Goal: Task Accomplishment & Management: Manage account settings

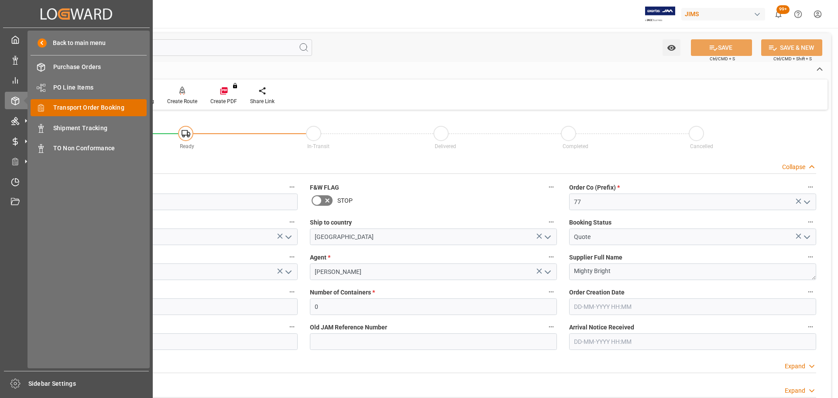
click at [85, 108] on span "Transport Order Booking" at bounding box center [100, 107] width 94 height 9
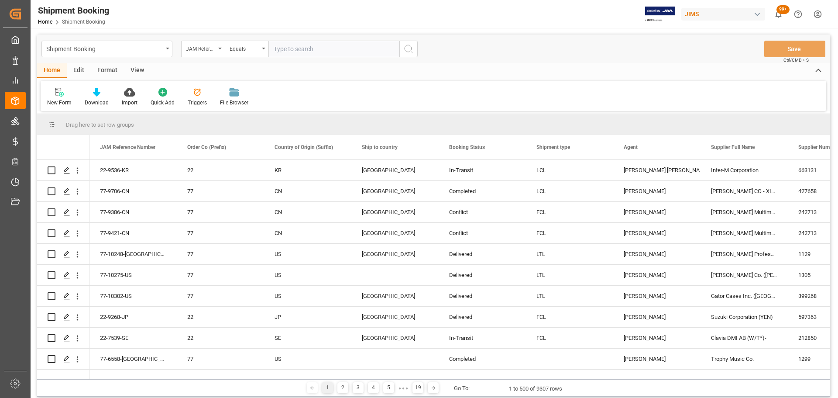
click at [281, 48] on input "text" at bounding box center [333, 49] width 131 height 17
paste input "77-10498-US"
type input "77-10498-US"
click at [405, 50] on circle "search button" at bounding box center [408, 48] width 7 height 7
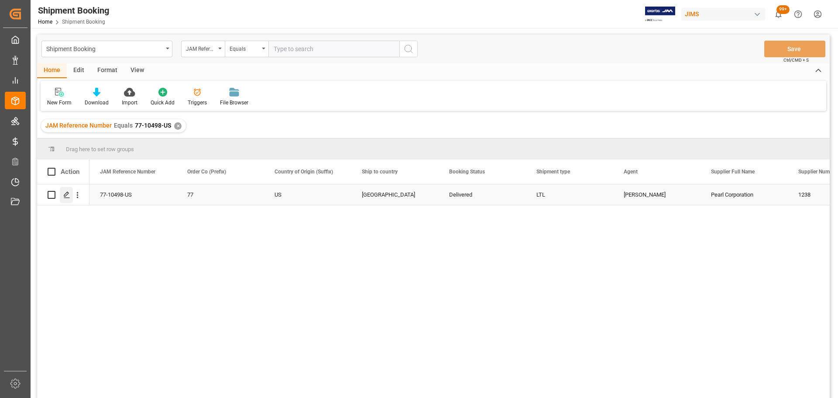
click at [70, 196] on icon "Press SPACE to select this row." at bounding box center [66, 194] width 7 height 7
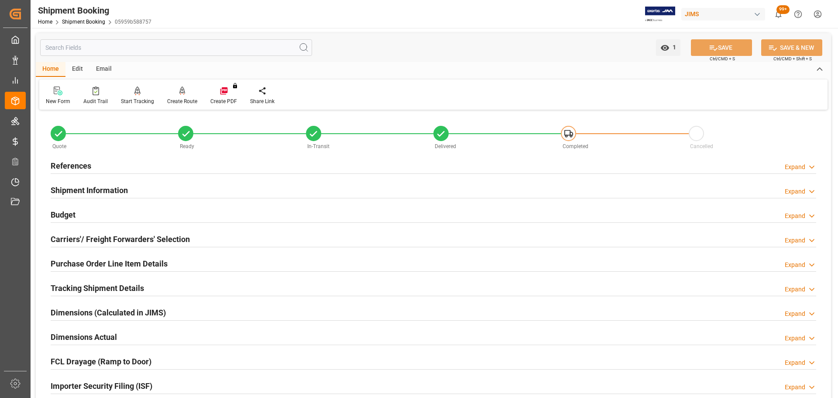
click at [108, 161] on div "References Expand" at bounding box center [433, 165] width 765 height 17
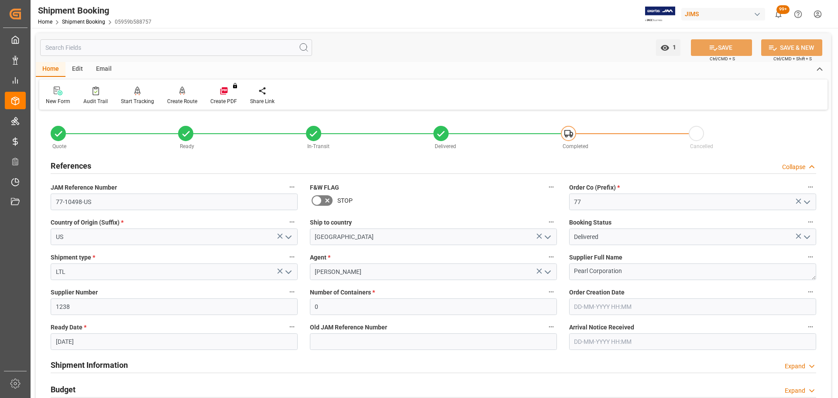
click at [108, 161] on div "References Collapse" at bounding box center [433, 165] width 765 height 17
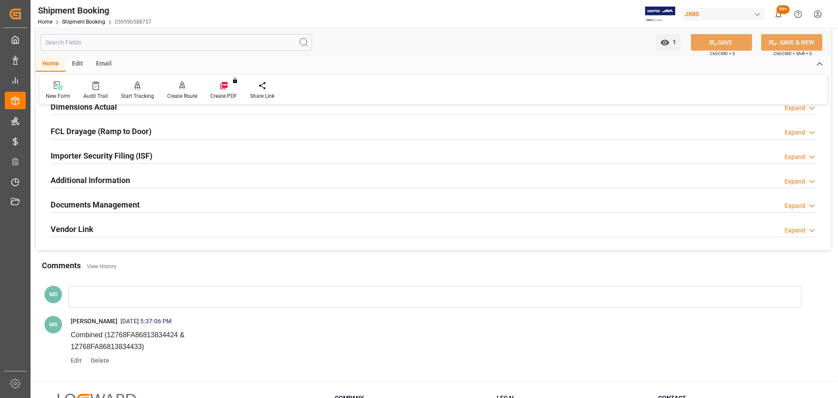
scroll to position [224, 0]
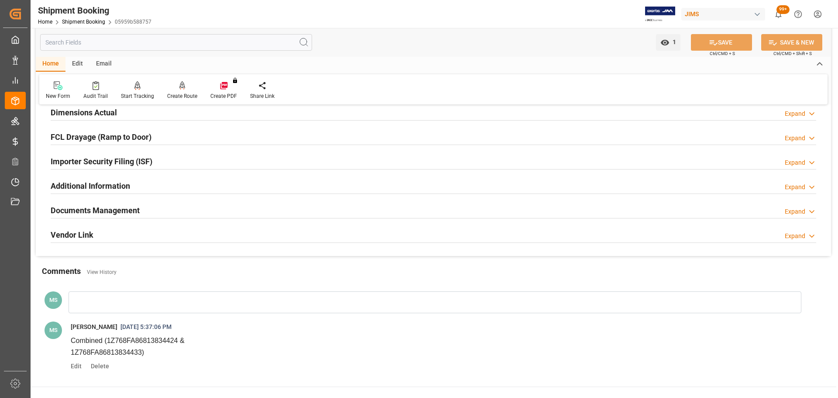
click at [163, 208] on div "Documents Management Expand" at bounding box center [433, 209] width 765 height 17
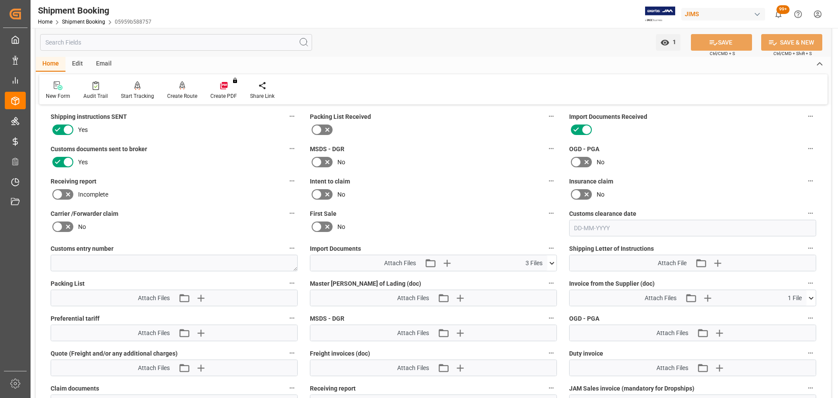
scroll to position [443, 0]
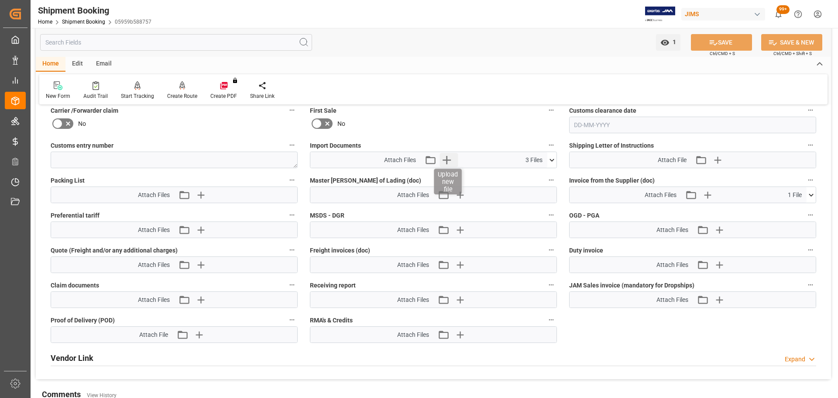
click at [447, 158] on icon "button" at bounding box center [447, 160] width 8 height 8
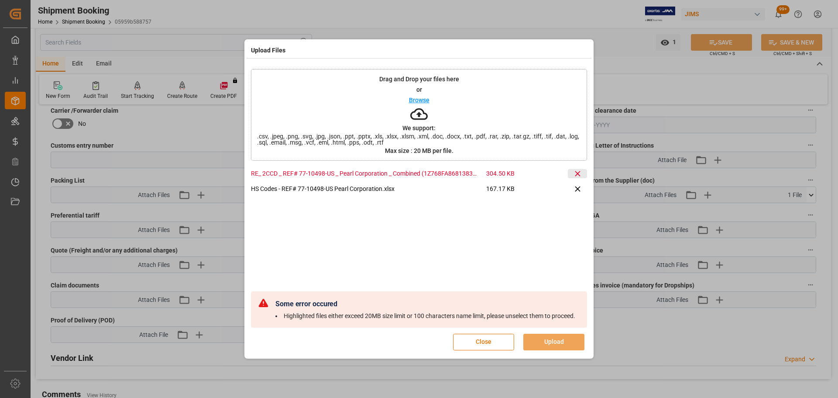
click at [579, 169] on icon at bounding box center [577, 173] width 9 height 9
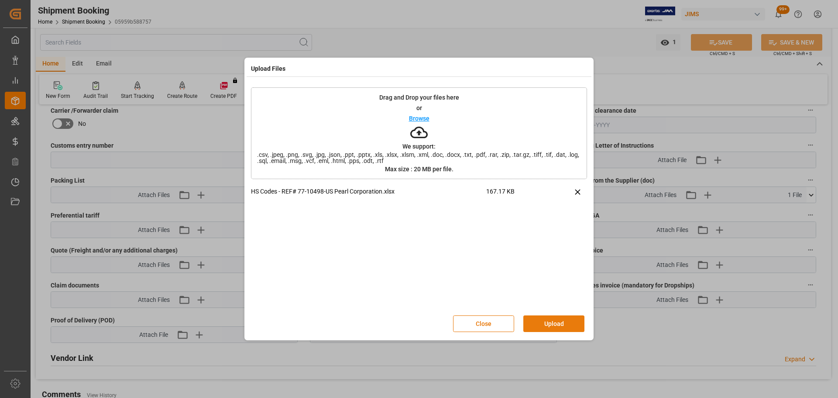
click at [544, 324] on button "Upload" at bounding box center [553, 323] width 61 height 17
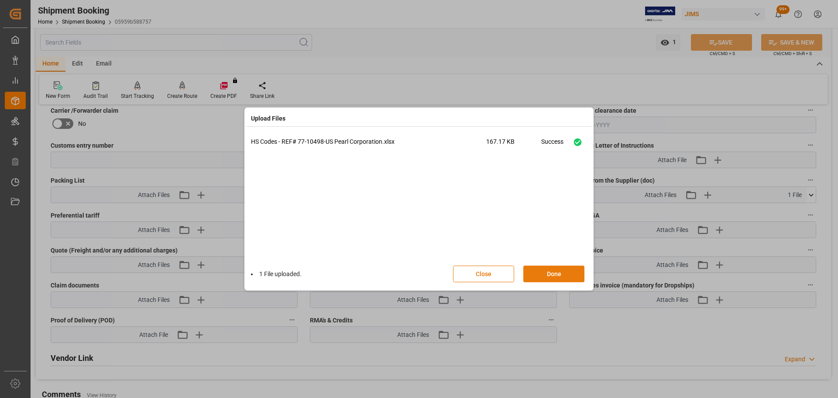
click at [559, 275] on button "Done" at bounding box center [553, 273] width 61 height 17
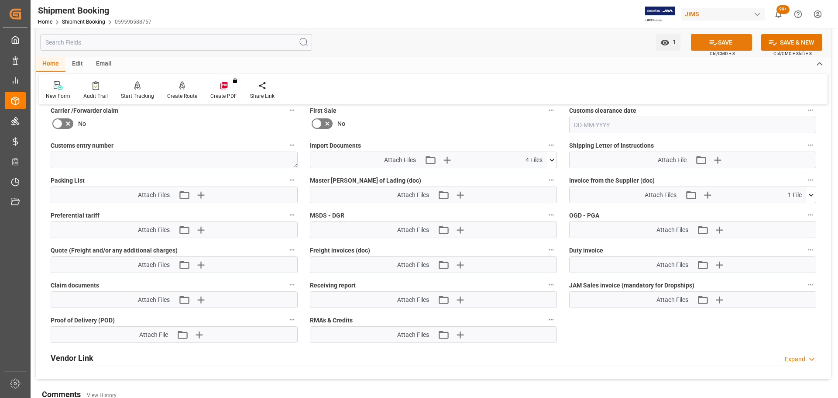
click at [705, 44] on button "SAVE" at bounding box center [721, 42] width 61 height 17
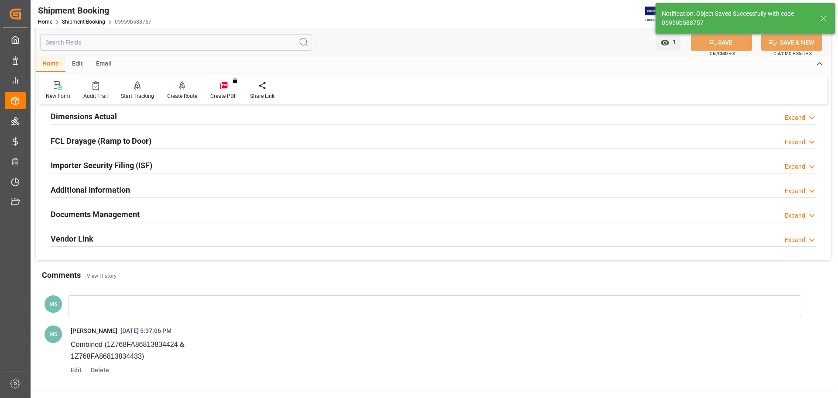
scroll to position [232, 0]
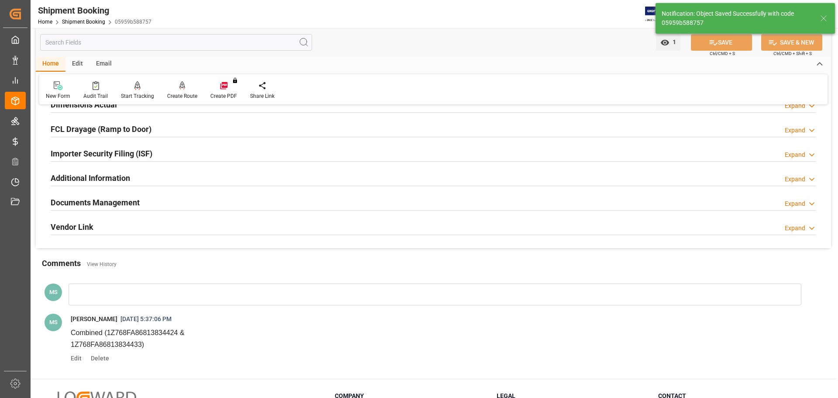
click at [144, 208] on div "Documents Management Expand" at bounding box center [433, 201] width 765 height 17
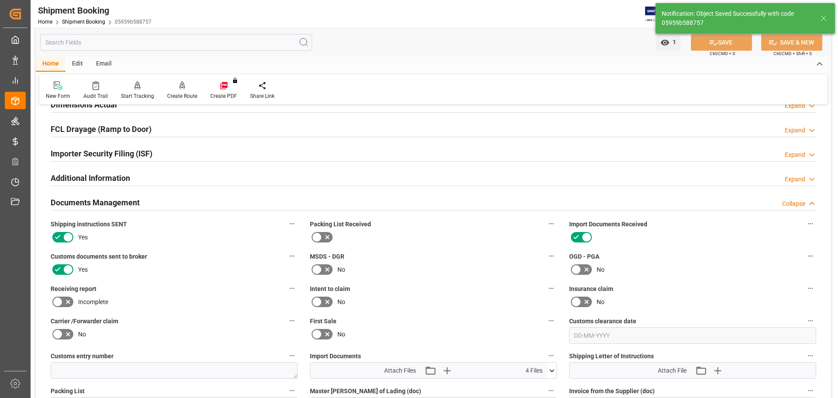
click at [144, 202] on div "Documents Management Collapse" at bounding box center [433, 201] width 765 height 17
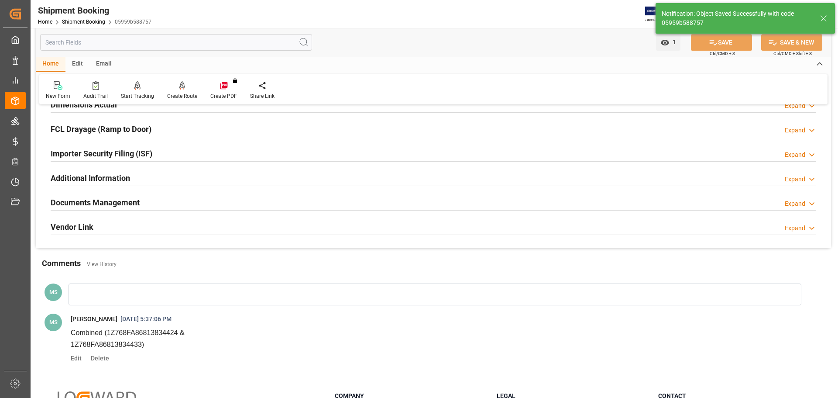
click at [144, 200] on div "Documents Management Expand" at bounding box center [433, 201] width 765 height 17
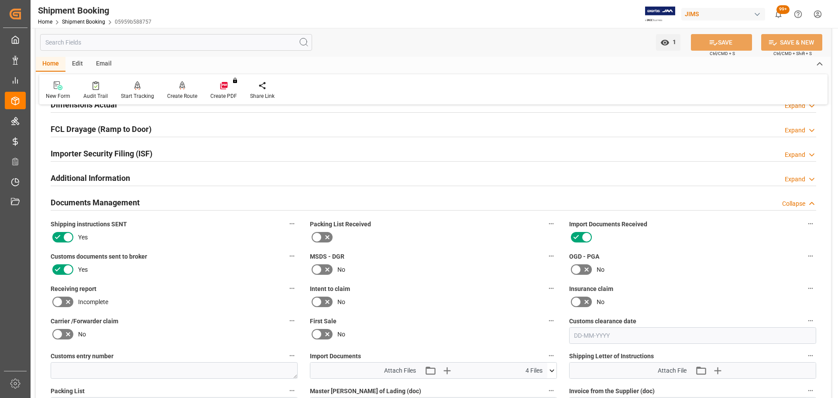
click at [144, 200] on div "Documents Management Collapse" at bounding box center [433, 201] width 765 height 17
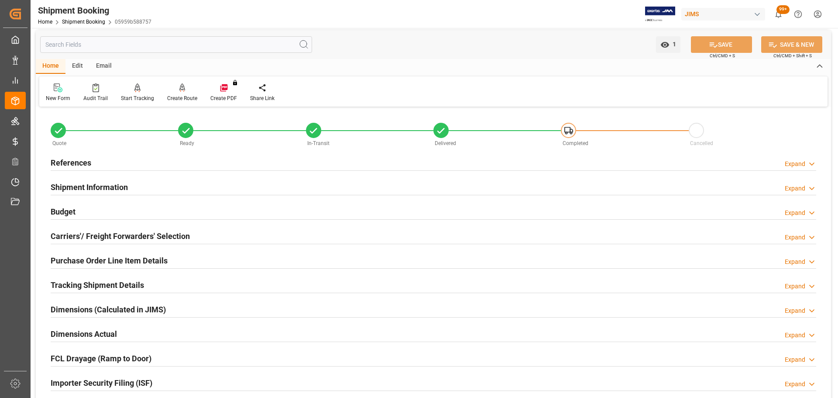
scroll to position [0, 0]
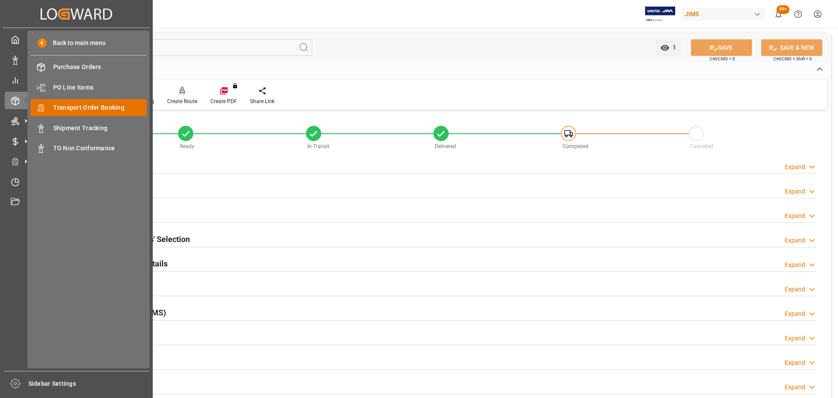
click at [78, 108] on span "Transport Order Booking" at bounding box center [100, 107] width 94 height 9
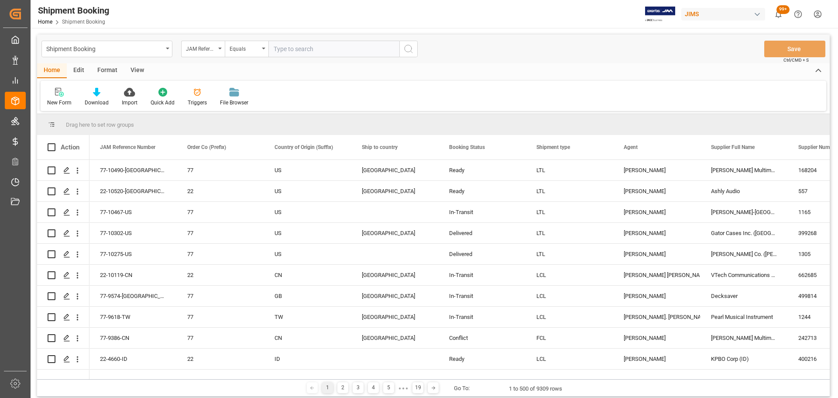
click at [312, 47] on input "text" at bounding box center [333, 49] width 131 height 17
paste input "77-10488-US"
type input "77-10488-US"
click at [404, 51] on icon "search button" at bounding box center [408, 49] width 10 height 10
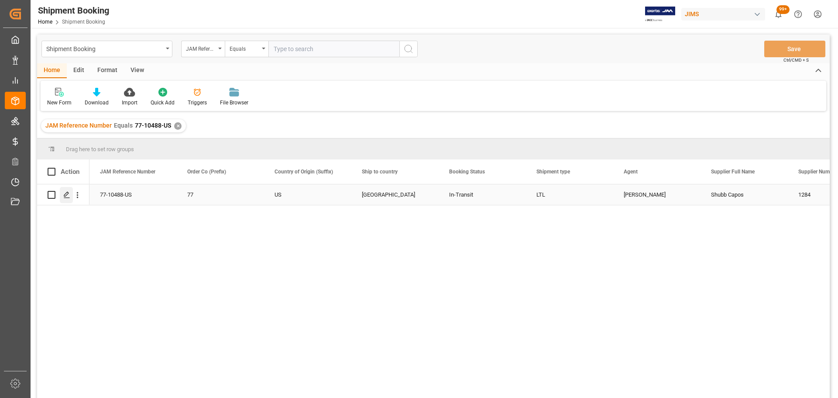
click at [69, 200] on div "Press SPACE to select this row." at bounding box center [66, 195] width 13 height 16
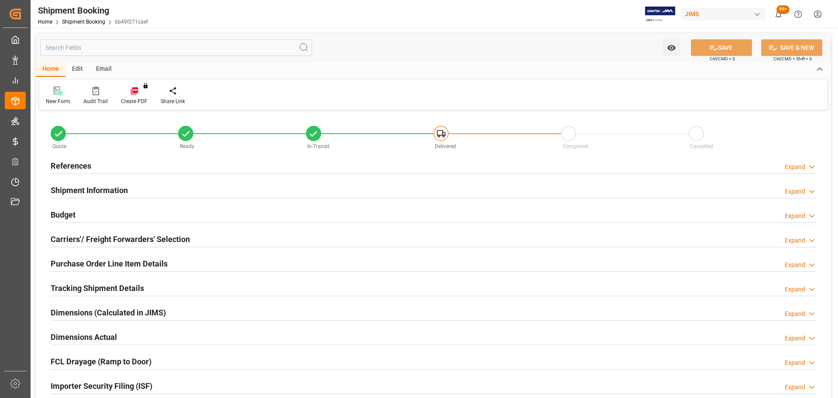
type input "538.1608"
type input "121.7115"
type input "100"
type input "7819.02"
click at [97, 170] on div "References Expand" at bounding box center [433, 165] width 765 height 17
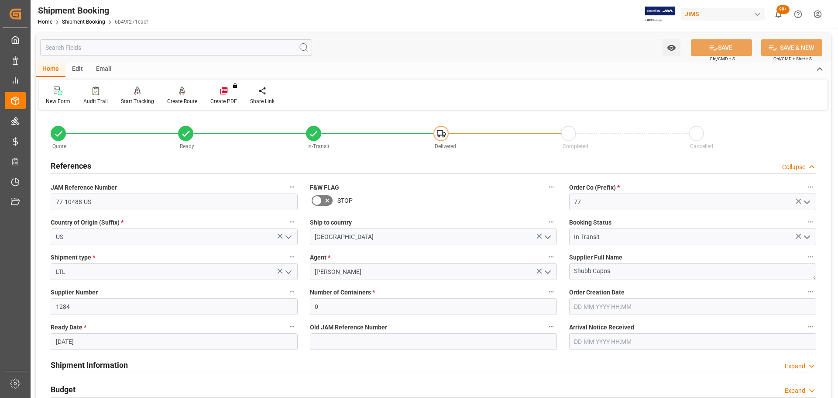
click at [89, 168] on h2 "References" at bounding box center [71, 166] width 41 height 12
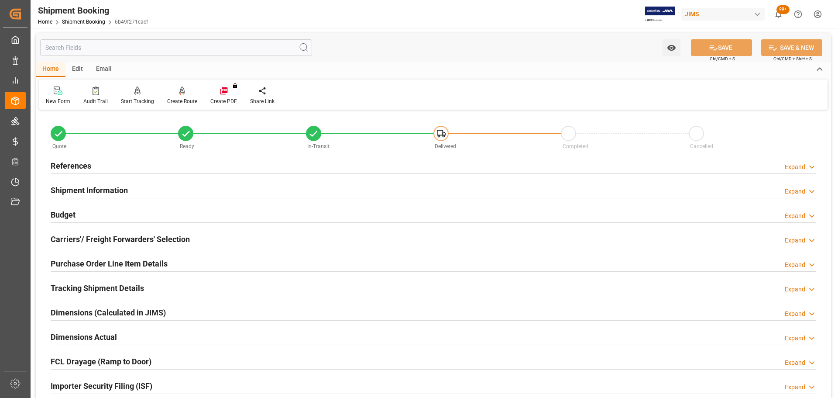
click at [88, 184] on h2 "Shipment Information" at bounding box center [89, 190] width 77 height 12
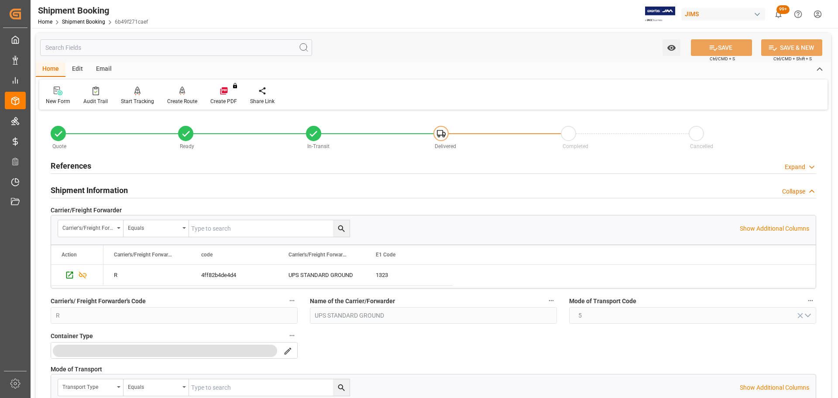
click at [88, 188] on h2 "Shipment Information" at bounding box center [89, 190] width 77 height 12
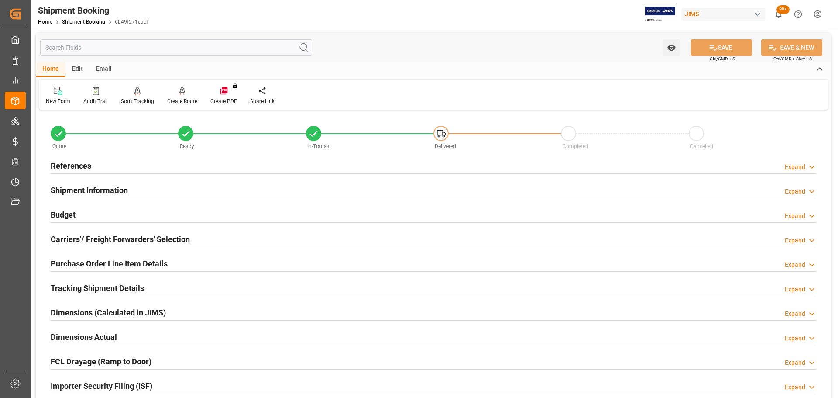
click at [82, 210] on div "Budget Expand" at bounding box center [433, 214] width 765 height 17
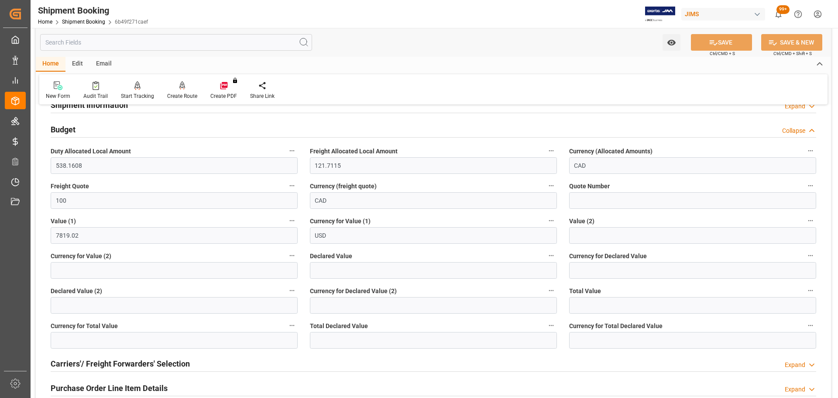
scroll to position [87, 0]
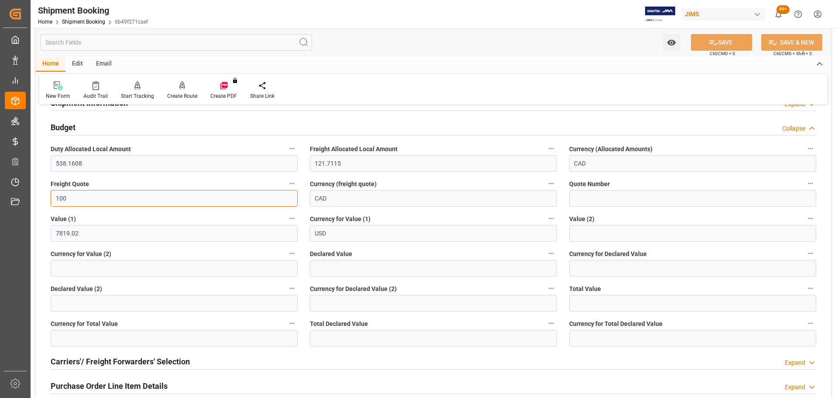
drag, startPoint x: 82, startPoint y: 203, endPoint x: -2, endPoint y: 199, distance: 83.8
click at [0, 199] on html "Created by potrace 1.15, written by Peter Selinger 2001-2017 Created by potrace…" at bounding box center [419, 199] width 838 height 398
type input "45"
drag, startPoint x: 394, startPoint y: 194, endPoint x: 286, endPoint y: 186, distance: 108.5
click at [286, 186] on div "Quote Ready In-Transit Delivered Completed Cancelled References Expand JAM Refe…" at bounding box center [433, 313] width 795 height 577
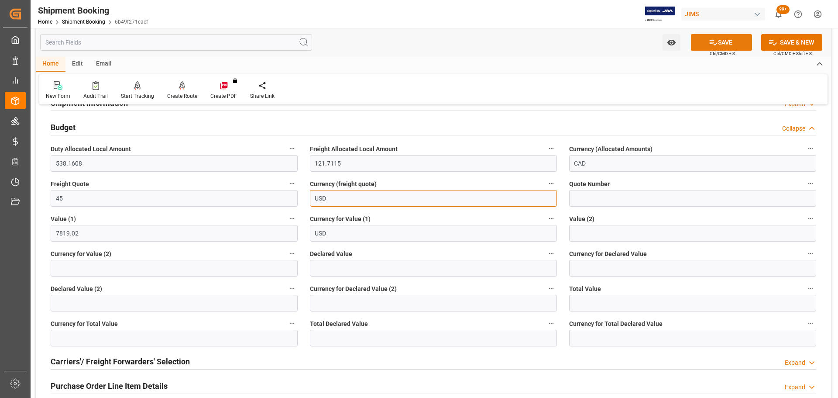
type input "USD"
click at [721, 45] on button "SAVE" at bounding box center [721, 42] width 61 height 17
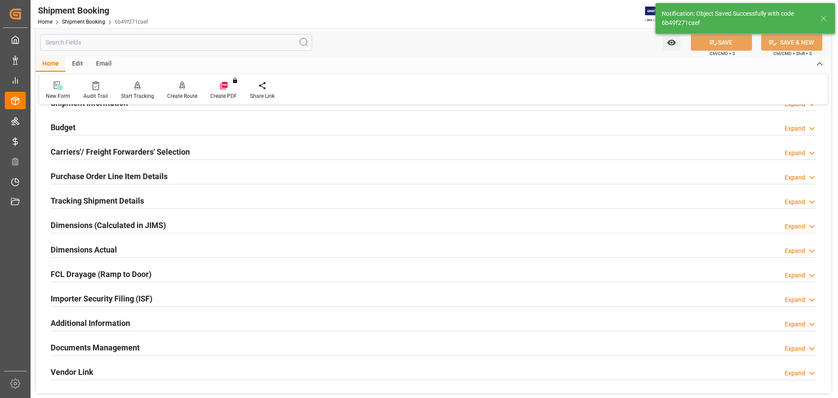
click at [106, 124] on div "Budget Expand" at bounding box center [433, 126] width 765 height 17
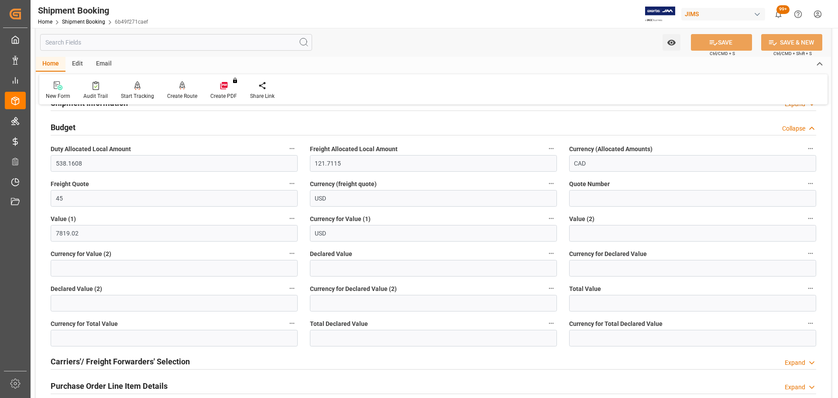
click at [81, 121] on div "Budget Collapse" at bounding box center [433, 126] width 765 height 17
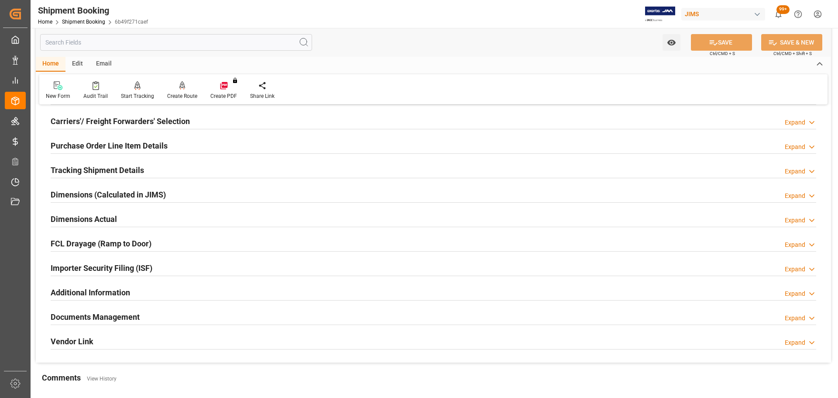
scroll to position [131, 0]
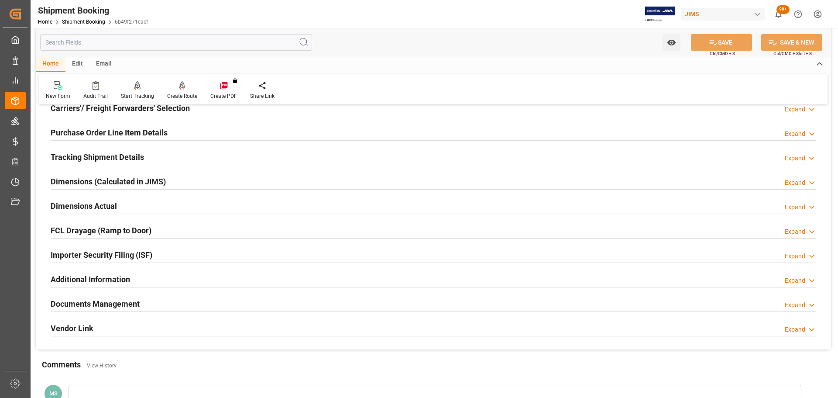
click at [92, 111] on h2 "Carriers'/ Freight Forwarders' Selection" at bounding box center [120, 108] width 139 height 12
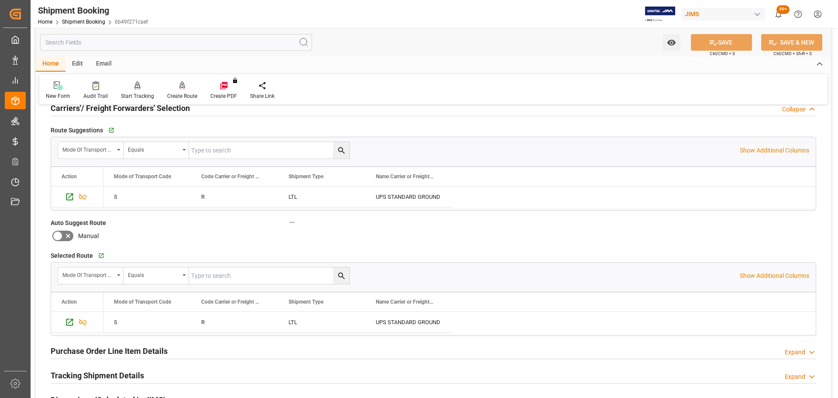
click at [92, 111] on h2 "Carriers'/ Freight Forwarders' Selection" at bounding box center [120, 108] width 139 height 12
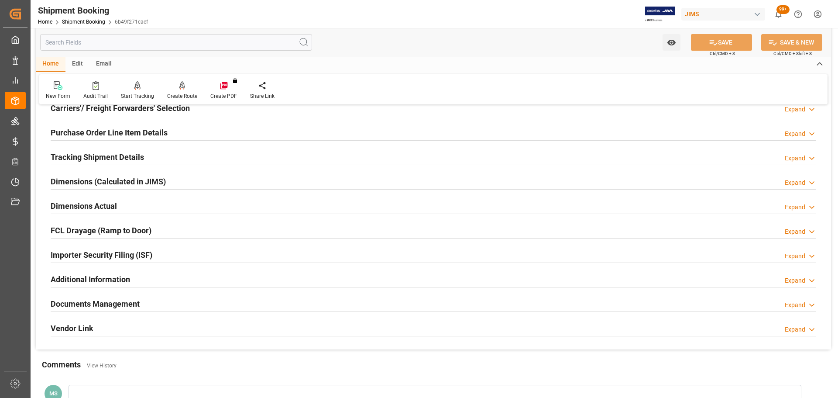
click at [97, 128] on h2 "Purchase Order Line Item Details" at bounding box center [109, 133] width 117 height 12
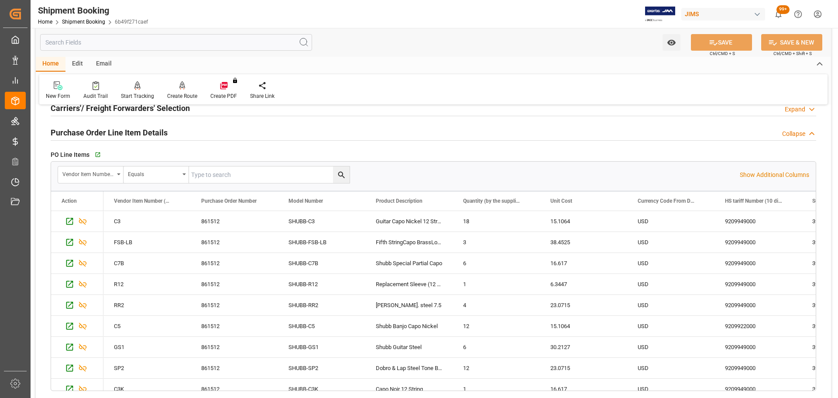
click at [97, 128] on h2 "Purchase Order Line Item Details" at bounding box center [109, 133] width 117 height 12
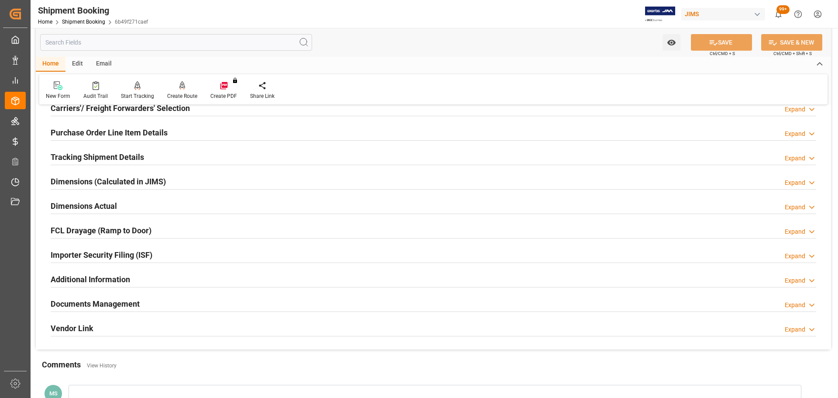
click at [95, 155] on h2 "Tracking Shipment Details" at bounding box center [97, 157] width 93 height 12
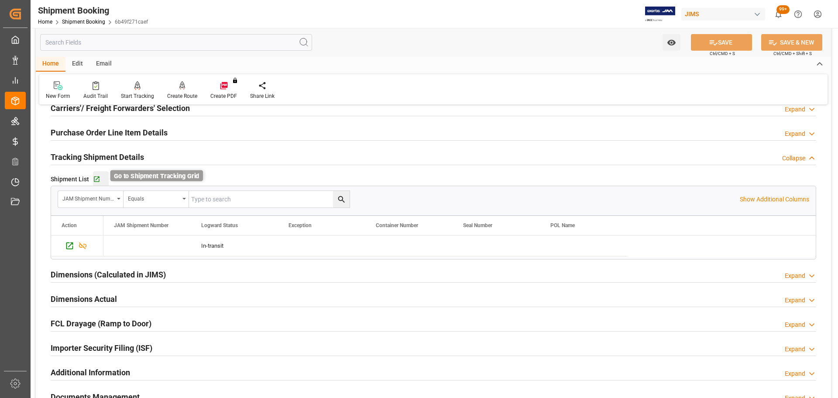
click at [98, 180] on icon "button" at bounding box center [97, 179] width 6 height 6
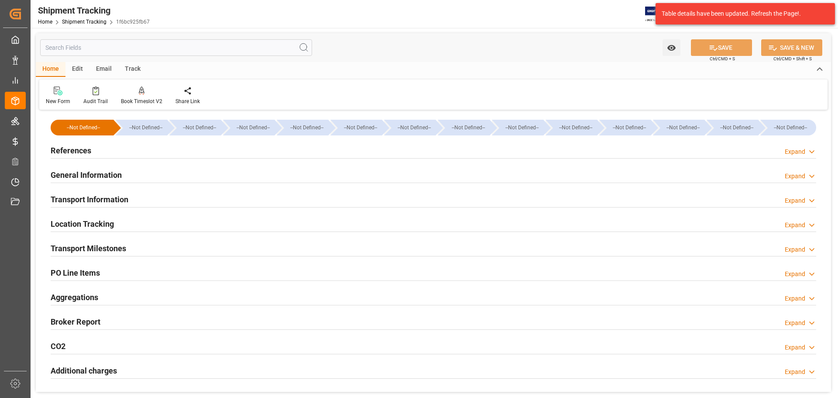
scroll to position [44, 0]
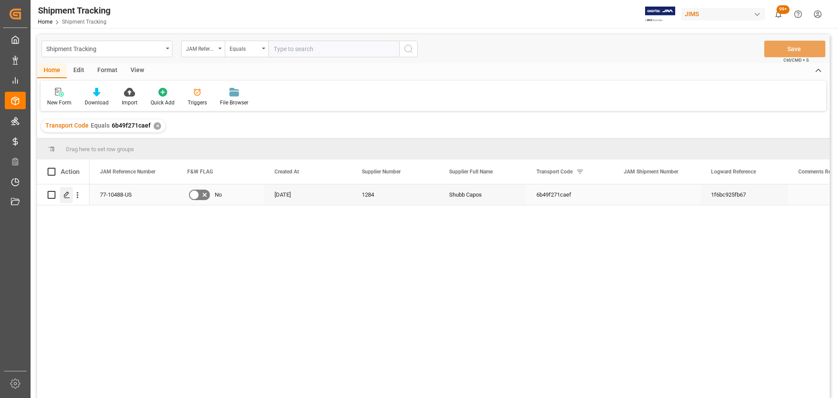
click at [62, 195] on div "Press SPACE to select this row." at bounding box center [66, 195] width 13 height 16
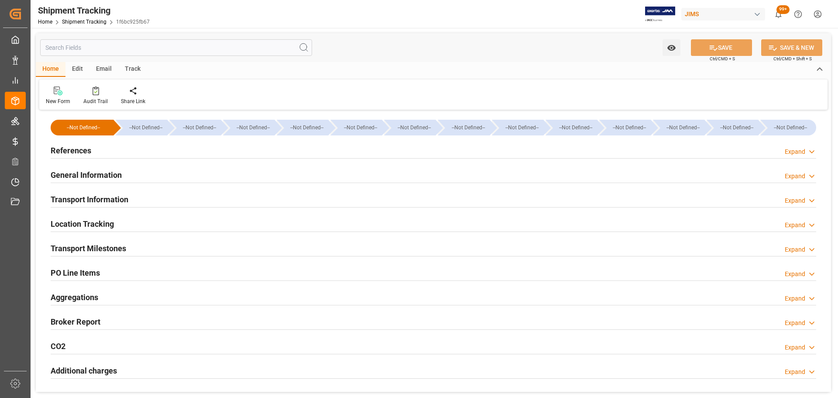
type input "[DATE]"
click at [170, 146] on div "References Expand" at bounding box center [433, 149] width 765 height 17
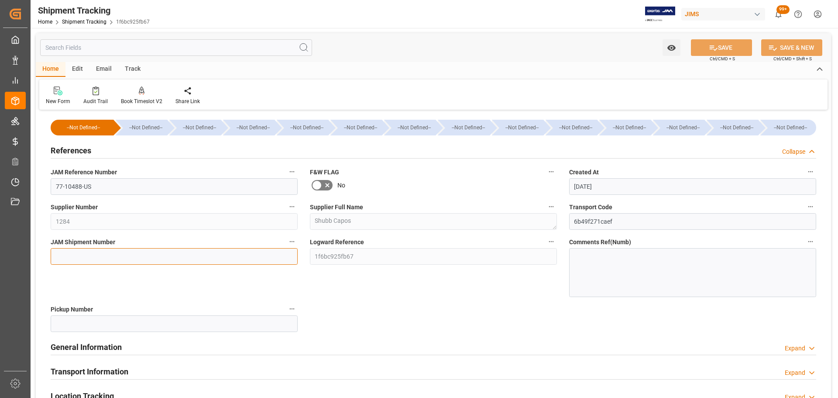
click at [91, 253] on input at bounding box center [174, 256] width 247 height 17
paste input "72518"
type input "72518"
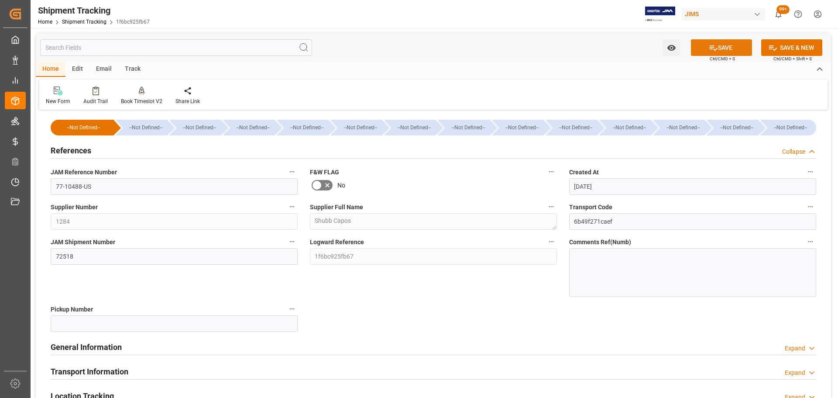
click at [729, 39] on button "SAVE" at bounding box center [721, 47] width 61 height 17
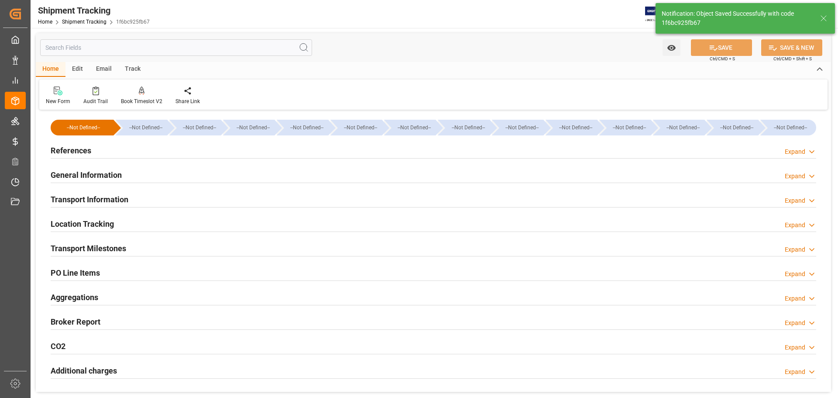
type input "USD"
type input "7819.02"
click at [154, 168] on div "General Information Expand" at bounding box center [433, 174] width 765 height 17
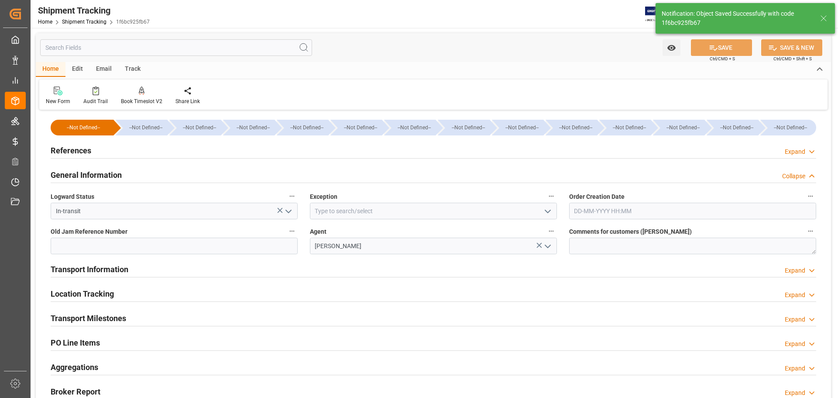
click at [137, 178] on div "General Information Collapse" at bounding box center [433, 174] width 765 height 17
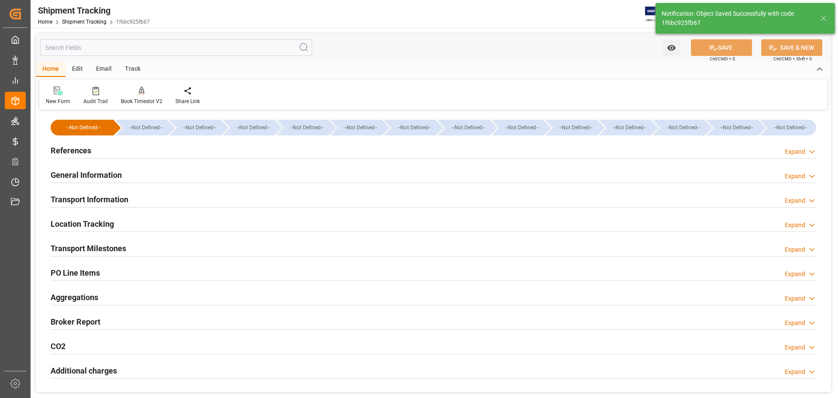
click at [132, 197] on div "Transport Information Expand" at bounding box center [433, 198] width 765 height 17
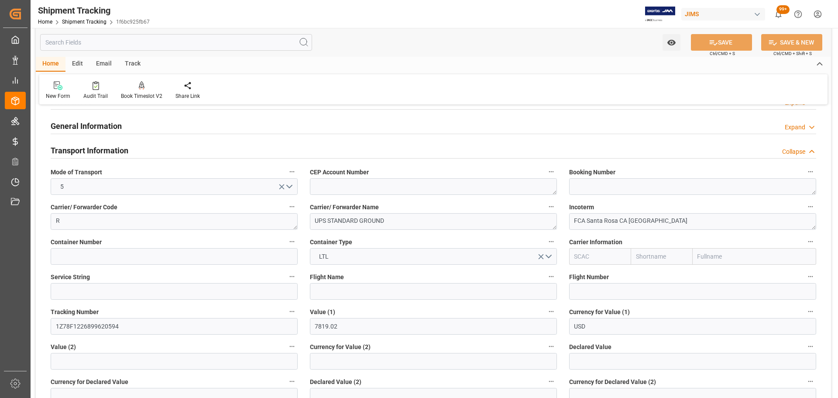
scroll to position [44, 0]
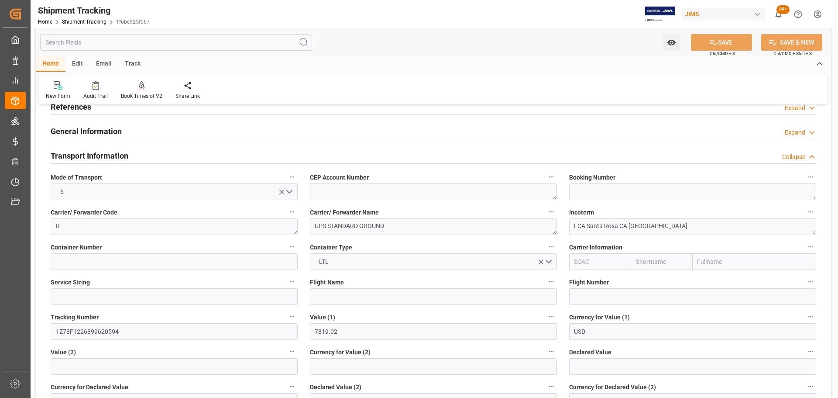
click at [189, 157] on div "Transport Information Collapse" at bounding box center [433, 155] width 765 height 17
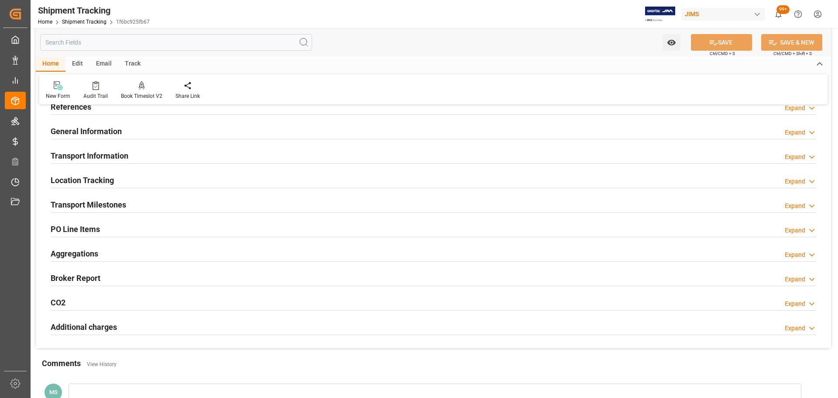
scroll to position [87, 0]
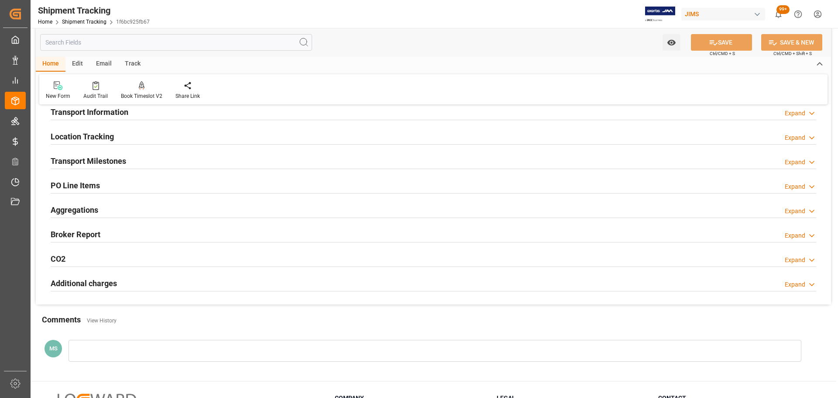
click at [155, 165] on div "Transport Milestones Expand" at bounding box center [433, 160] width 765 height 17
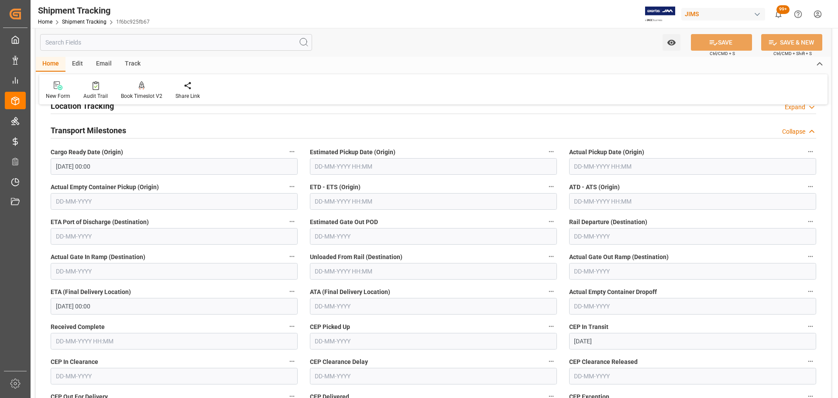
scroll to position [131, 0]
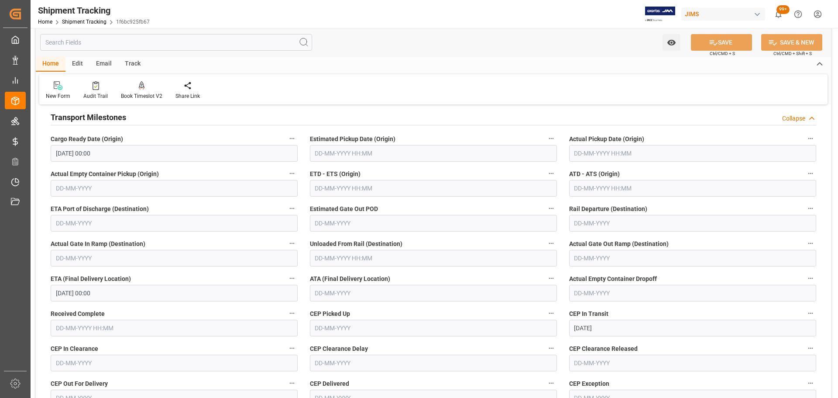
click at [116, 113] on h2 "Transport Milestones" at bounding box center [89, 117] width 76 height 12
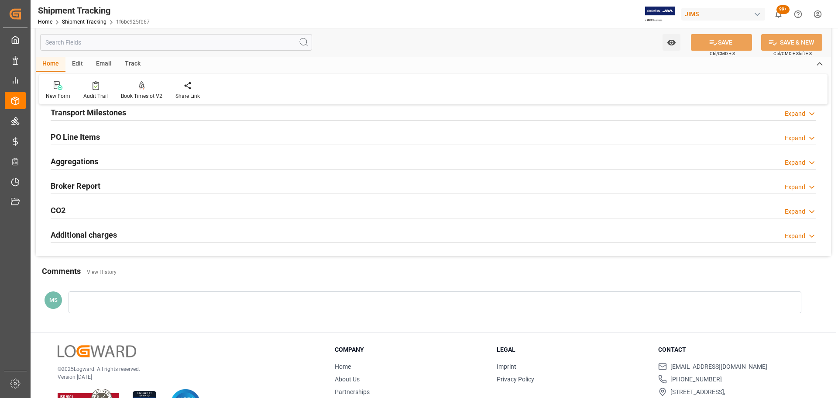
scroll to position [0, 0]
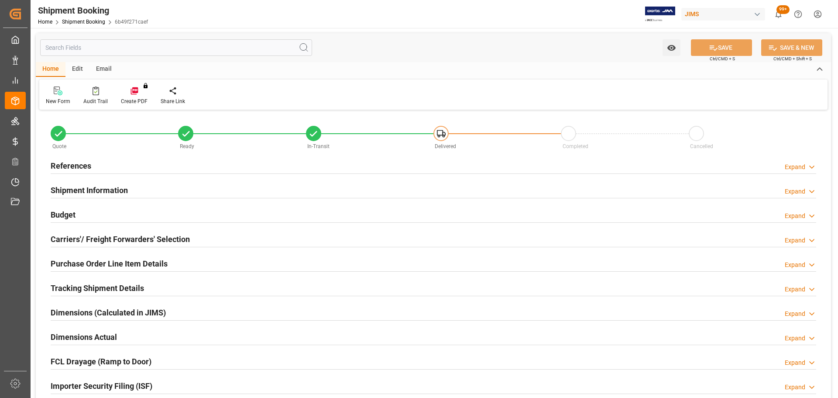
type input "0"
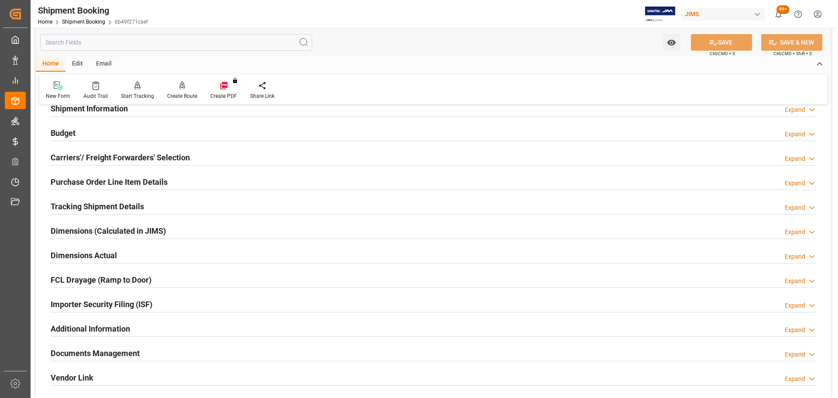
scroll to position [87, 0]
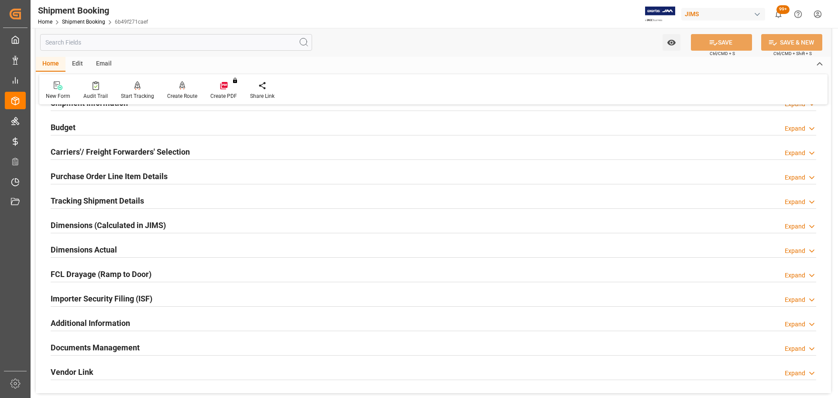
click at [138, 196] on h2 "Tracking Shipment Details" at bounding box center [97, 201] width 93 height 12
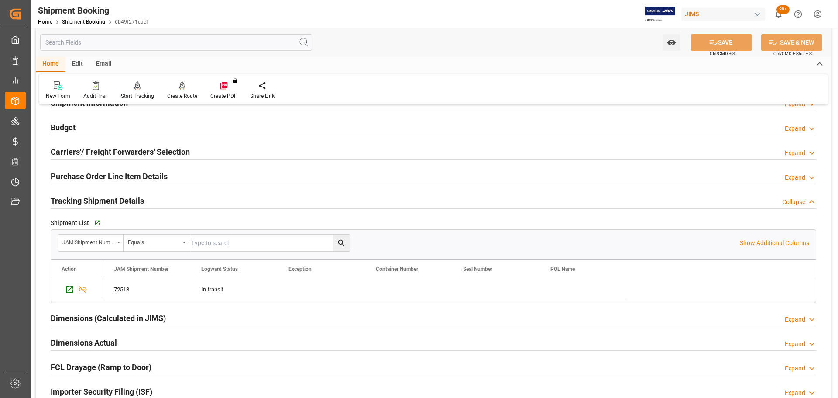
click at [140, 197] on h2 "Tracking Shipment Details" at bounding box center [97, 201] width 93 height 12
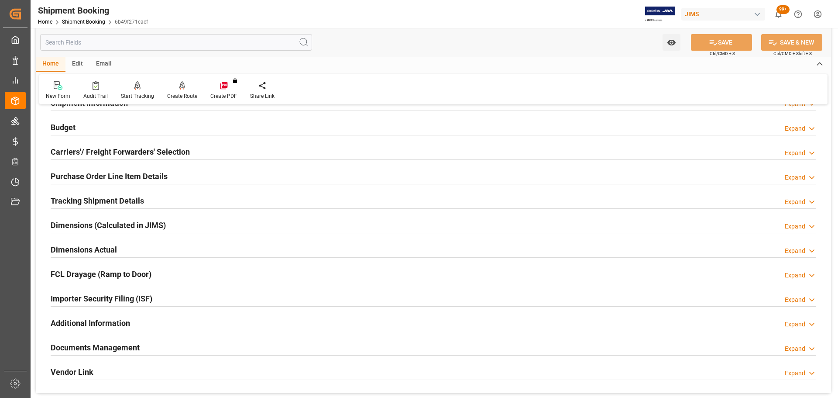
click at [120, 249] on div "Dimensions Actual Expand" at bounding box center [433, 248] width 765 height 17
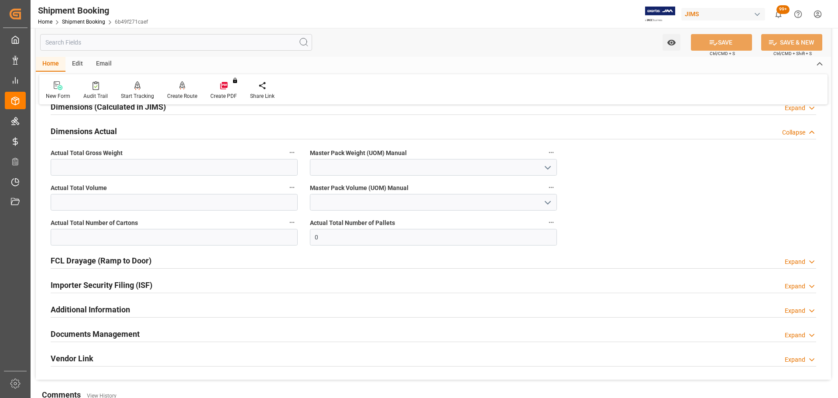
scroll to position [218, 0]
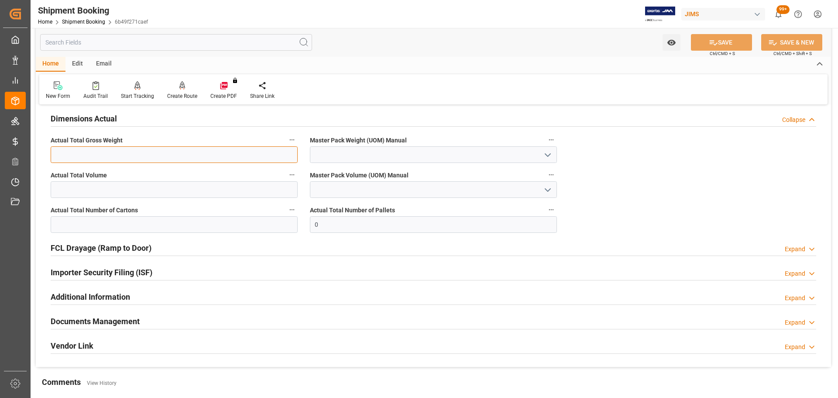
click at [103, 154] on input "text" at bounding box center [174, 154] width 247 height 17
click at [173, 151] on input "text" at bounding box center [174, 154] width 247 height 17
type input "124"
click at [160, 188] on input "text" at bounding box center [174, 189] width 247 height 17
type input "124"
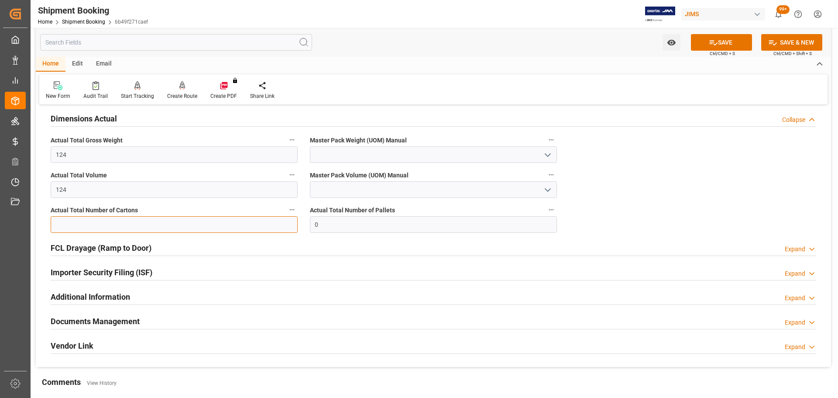
click at [147, 219] on input "text" at bounding box center [174, 224] width 247 height 17
type input "3"
click at [549, 156] on icon "open menu" at bounding box center [547, 155] width 10 height 10
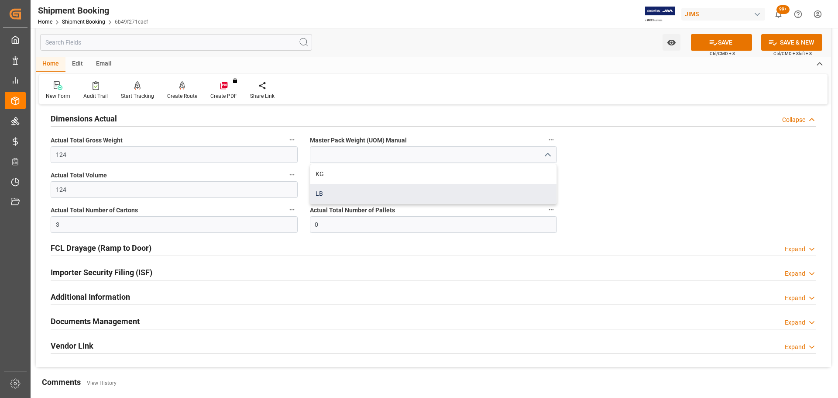
click at [422, 192] on div "LB" at bounding box center [433, 194] width 246 height 20
type input "LB"
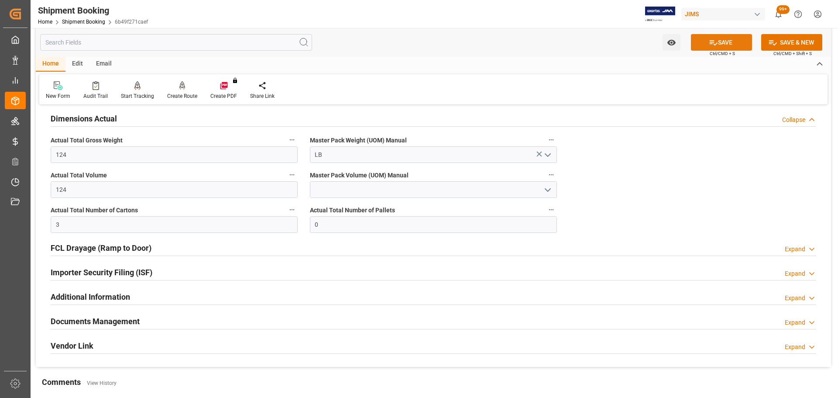
click at [724, 37] on button "SAVE" at bounding box center [721, 42] width 61 height 17
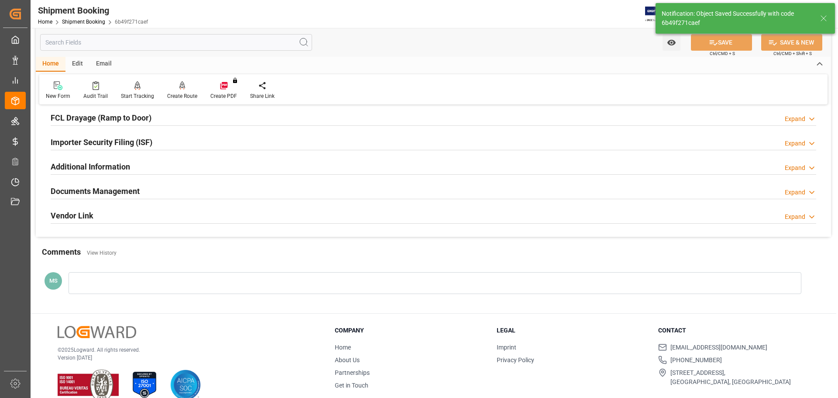
scroll to position [257, 0]
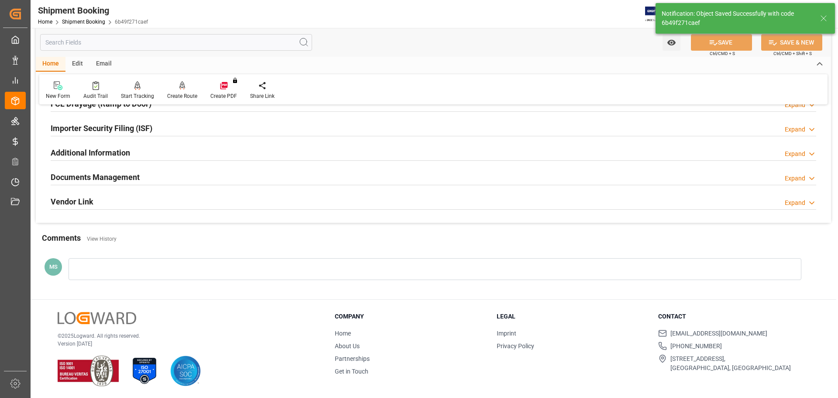
click at [201, 177] on div "Documents Management Expand" at bounding box center [433, 176] width 765 height 17
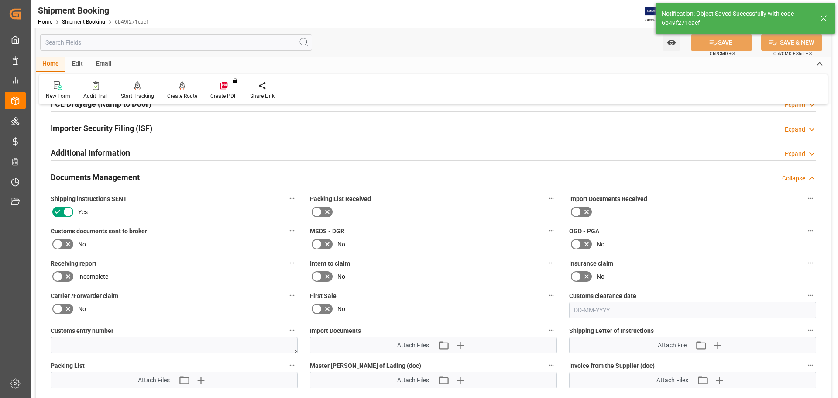
click at [60, 240] on icon at bounding box center [57, 244] width 10 height 10
click at [0, 0] on input "checkbox" at bounding box center [0, 0] width 0 height 0
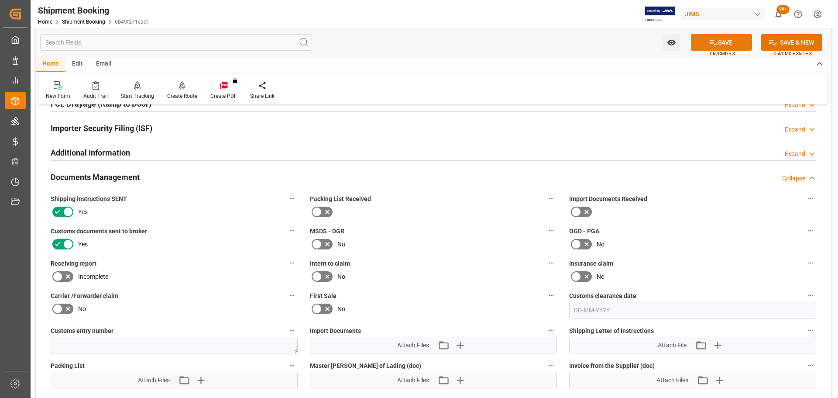
click at [716, 44] on icon at bounding box center [713, 42] width 9 height 9
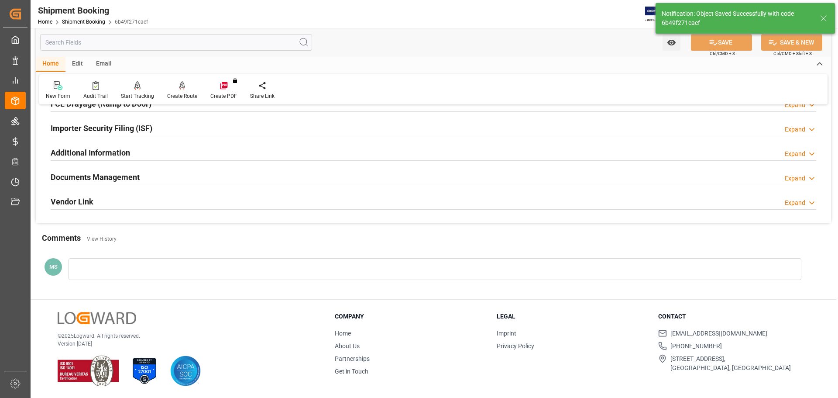
click at [154, 177] on div "Documents Management Expand" at bounding box center [433, 176] width 765 height 17
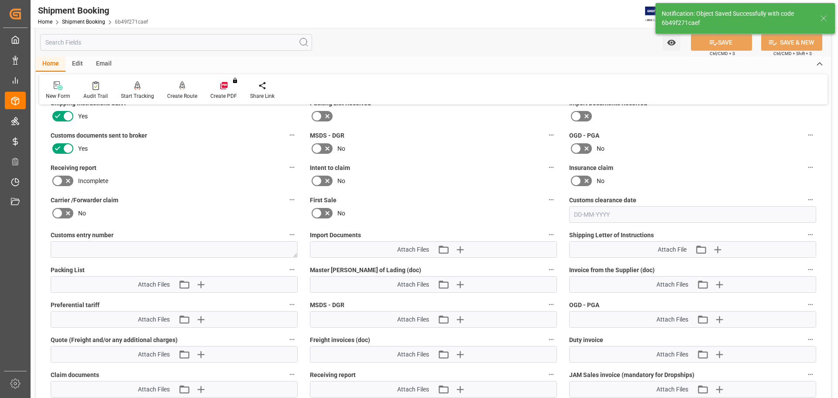
scroll to position [388, 0]
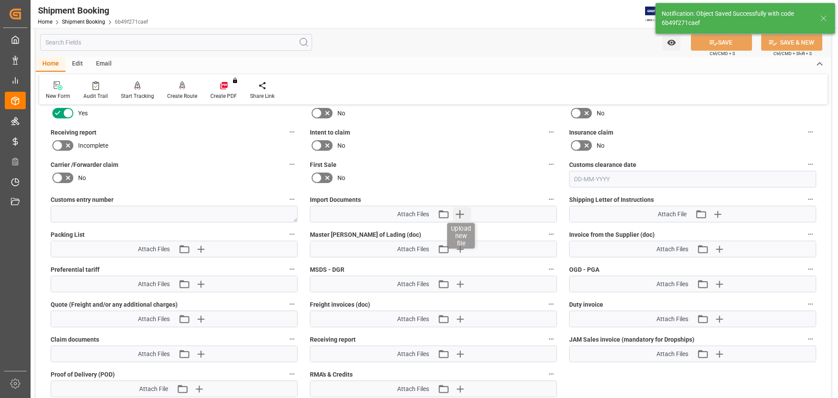
click at [464, 215] on icon "button" at bounding box center [460, 214] width 14 height 14
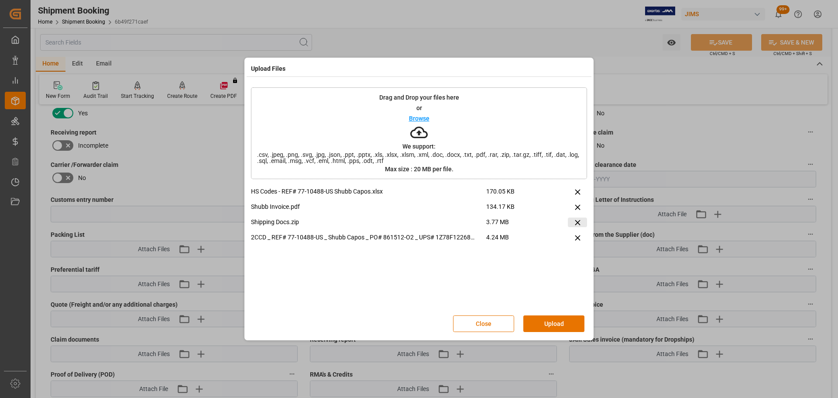
click at [580, 226] on icon at bounding box center [577, 222] width 9 height 9
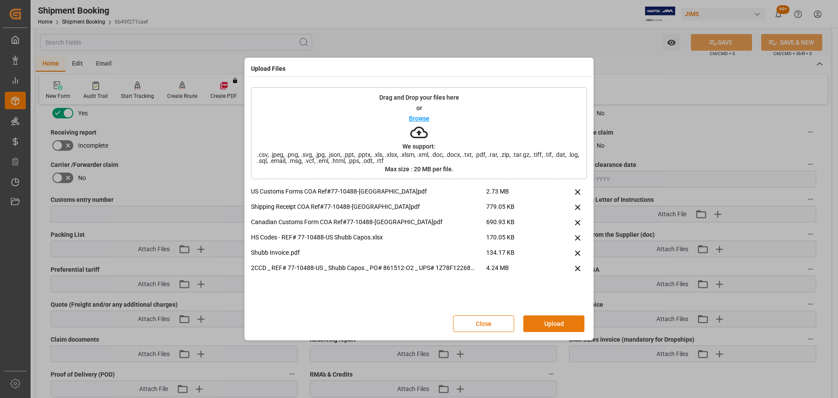
click at [562, 321] on button "Upload" at bounding box center [553, 323] width 61 height 17
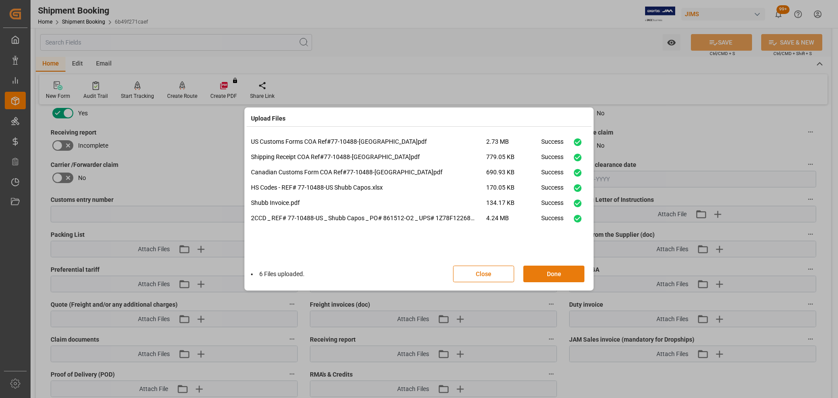
click at [562, 269] on button "Done" at bounding box center [553, 273] width 61 height 17
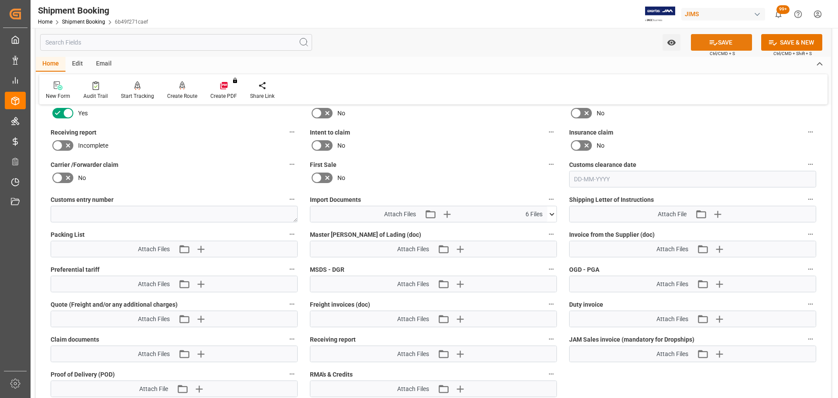
click at [737, 36] on button "SAVE" at bounding box center [721, 42] width 61 height 17
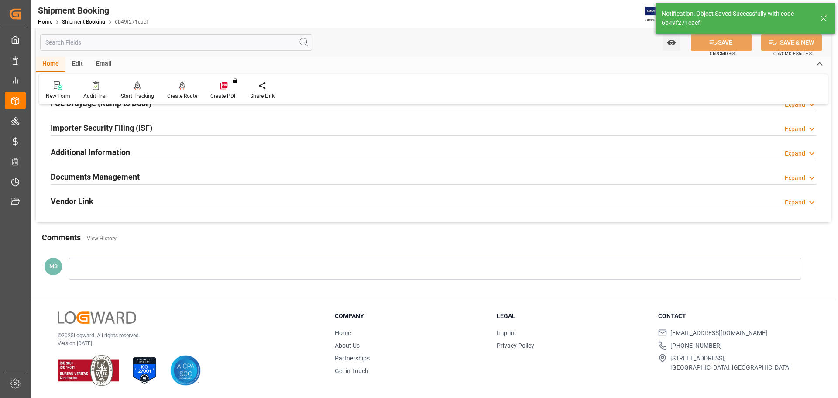
scroll to position [257, 0]
click at [228, 178] on div "Documents Management Expand" at bounding box center [433, 176] width 765 height 17
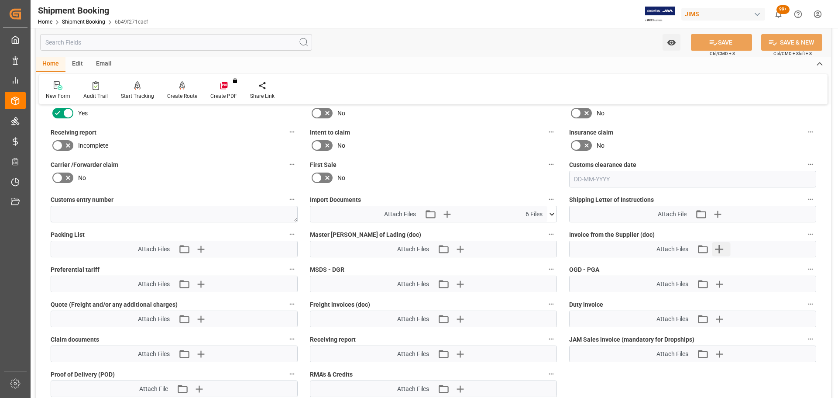
click at [727, 250] on button "Upload new file" at bounding box center [721, 249] width 18 height 14
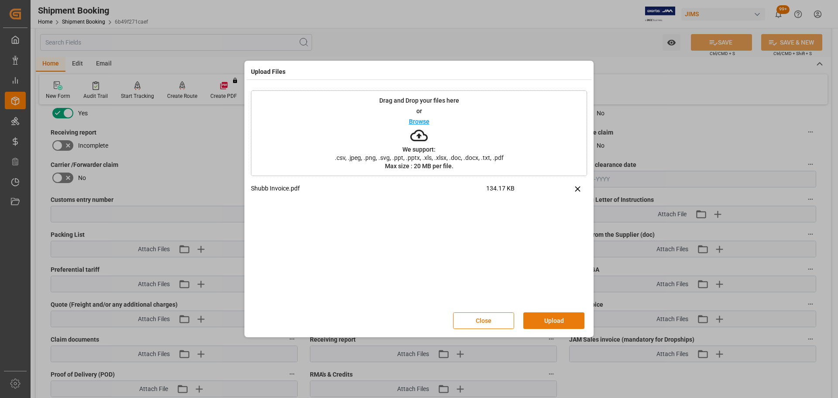
click at [536, 320] on button "Upload" at bounding box center [553, 320] width 61 height 17
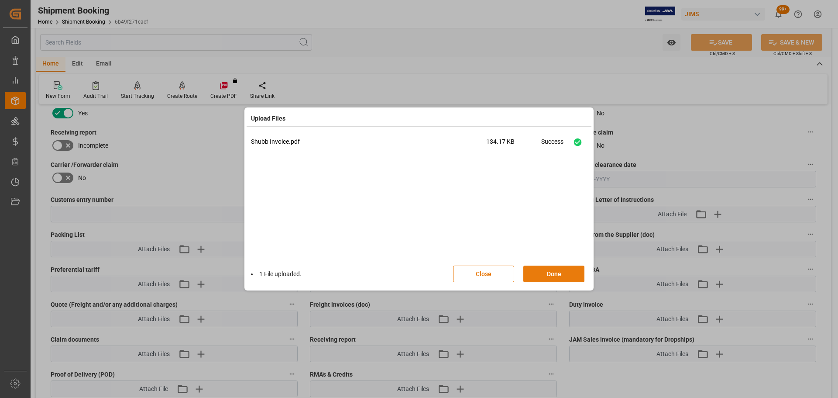
click at [546, 271] on button "Done" at bounding box center [553, 273] width 61 height 17
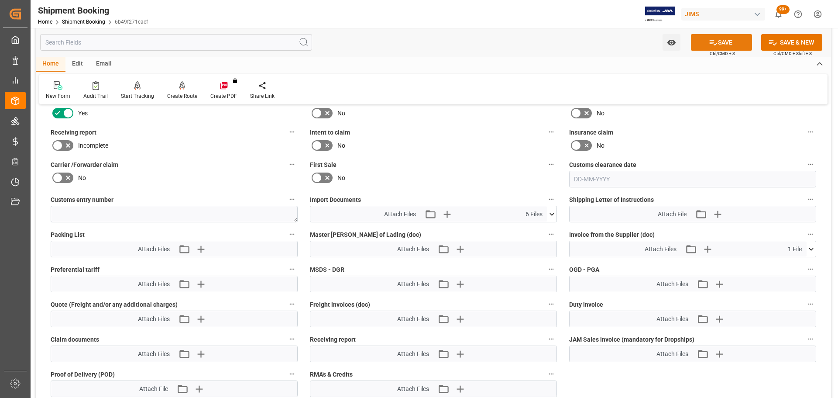
click at [721, 41] on button "SAVE" at bounding box center [721, 42] width 61 height 17
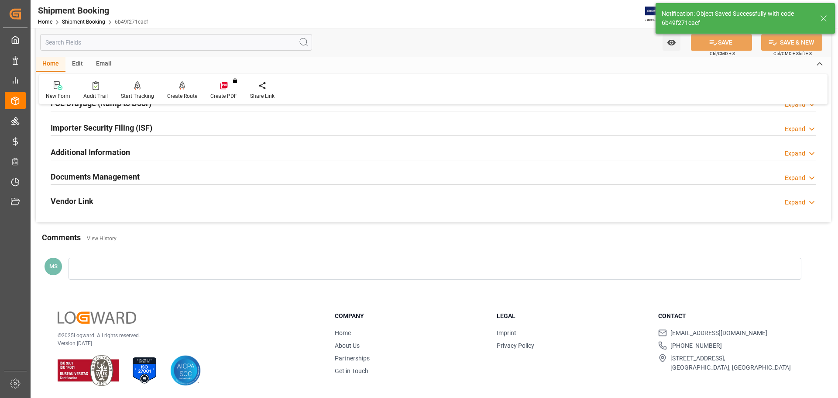
scroll to position [257, 0]
click at [215, 178] on div "Documents Management Expand" at bounding box center [433, 176] width 765 height 17
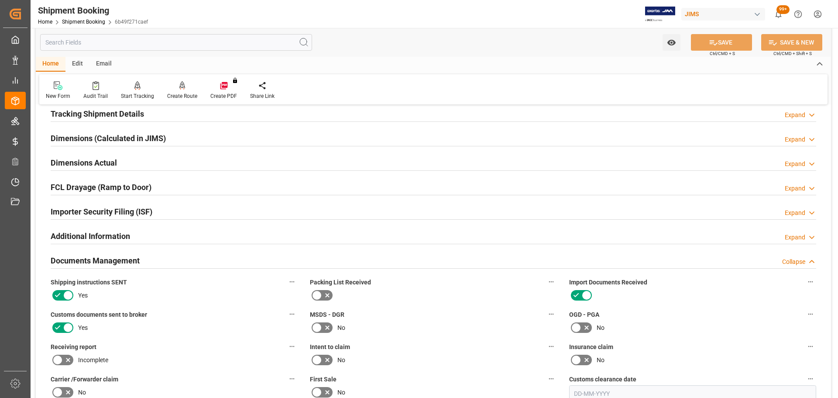
scroll to position [170, 0]
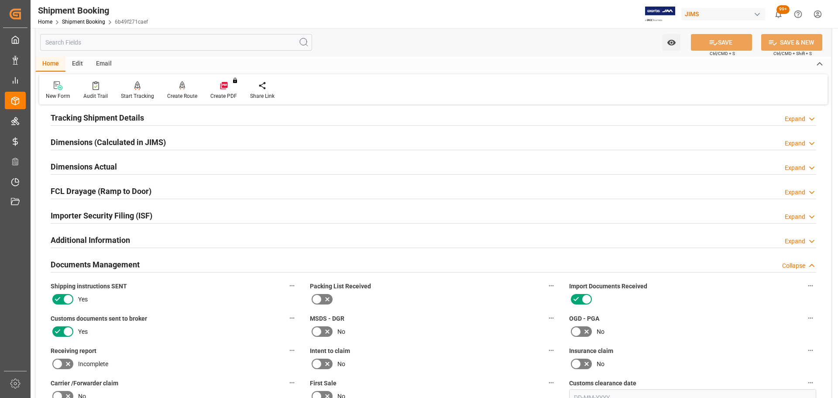
click at [162, 256] on div "Documents Management Collapse" at bounding box center [433, 263] width 765 height 17
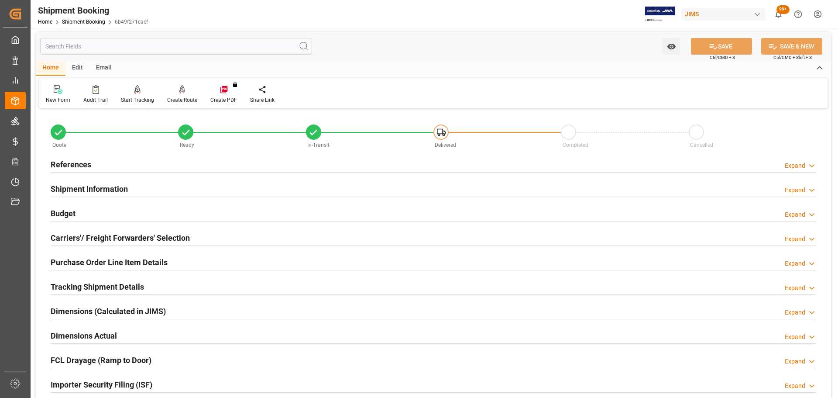
scroll to position [0, 0]
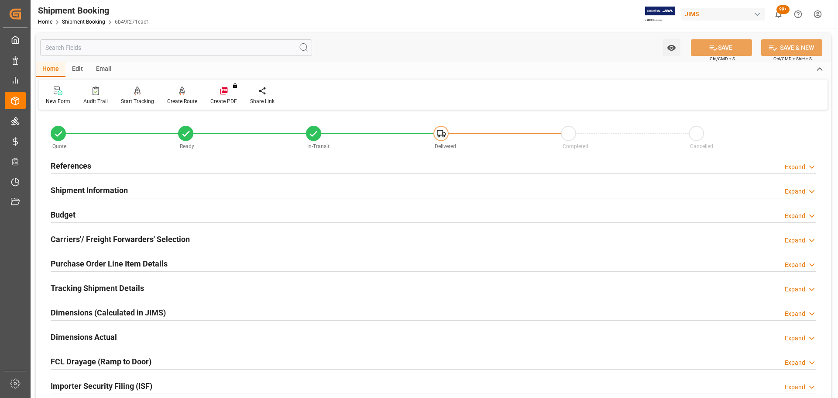
click at [107, 213] on div "Budget Expand" at bounding box center [433, 214] width 765 height 17
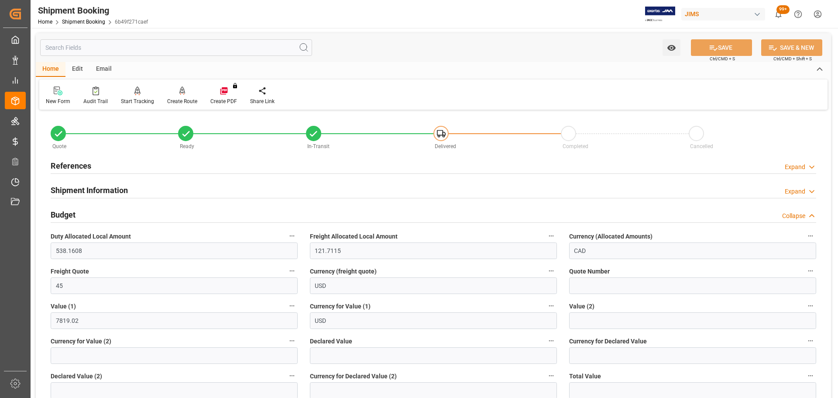
click at [107, 213] on div "Budget Collapse" at bounding box center [433, 214] width 765 height 17
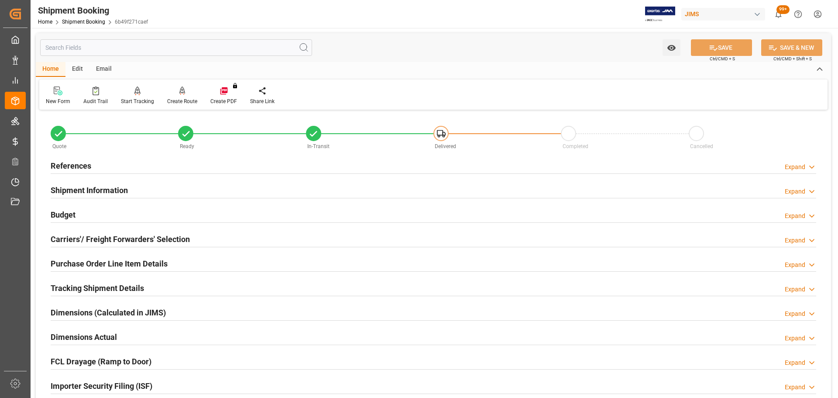
click at [107, 213] on div "Budget Expand" at bounding box center [433, 214] width 765 height 17
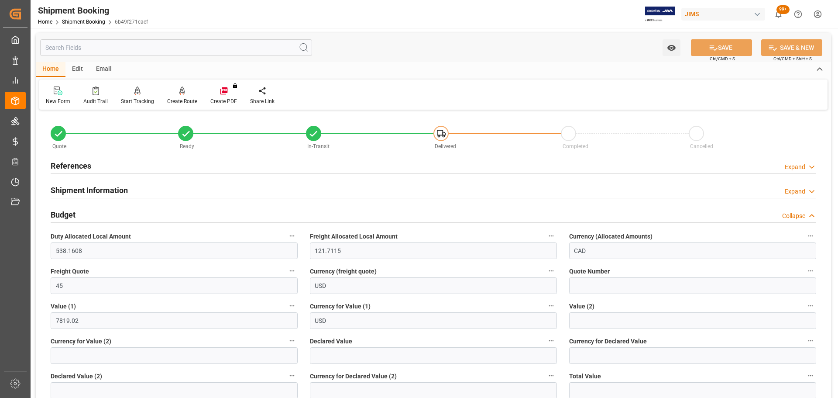
click at [107, 213] on div "Budget Collapse" at bounding box center [433, 214] width 765 height 17
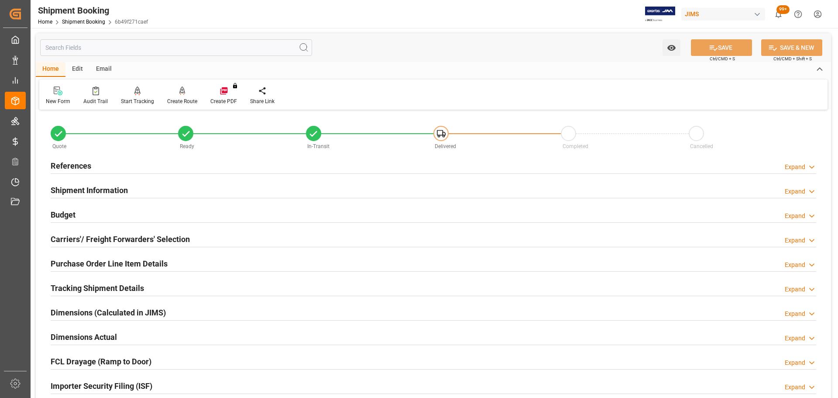
click at [105, 166] on div "References Expand" at bounding box center [433, 165] width 765 height 17
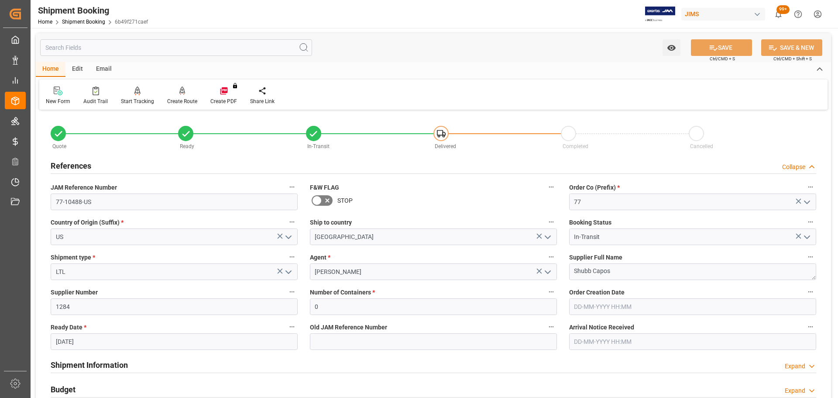
click at [105, 164] on div "References Collapse" at bounding box center [433, 165] width 765 height 17
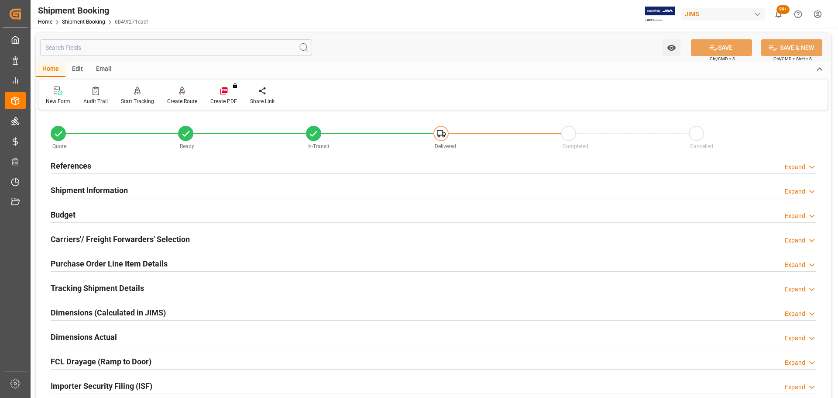
click at [136, 161] on div "References Expand" at bounding box center [433, 165] width 765 height 17
